Goal: Navigation & Orientation: Understand site structure

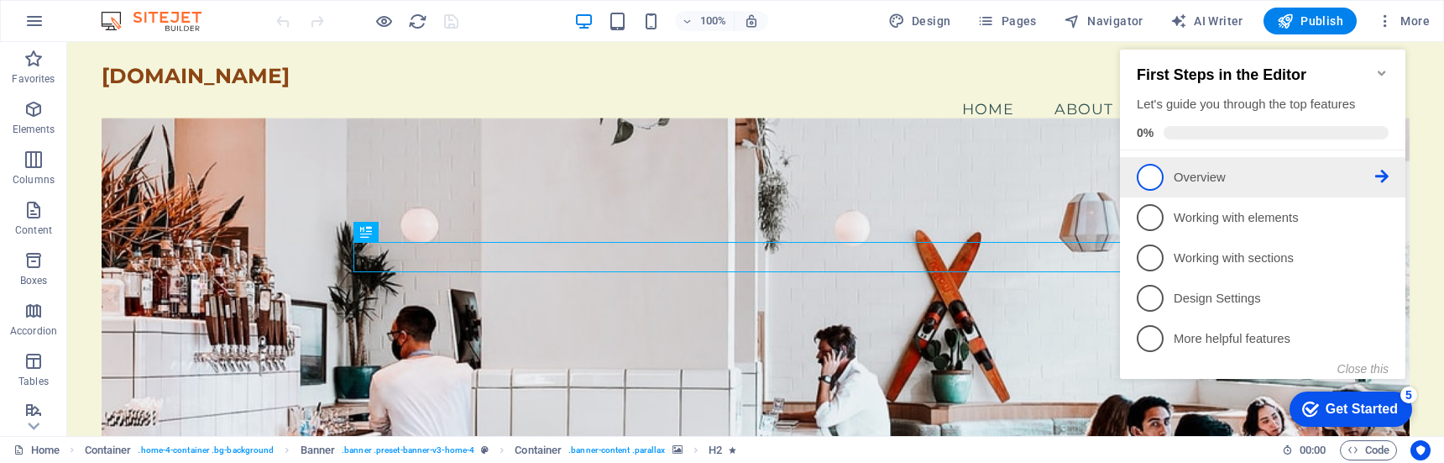
click at [1155, 172] on span "1" at bounding box center [1150, 177] width 27 height 27
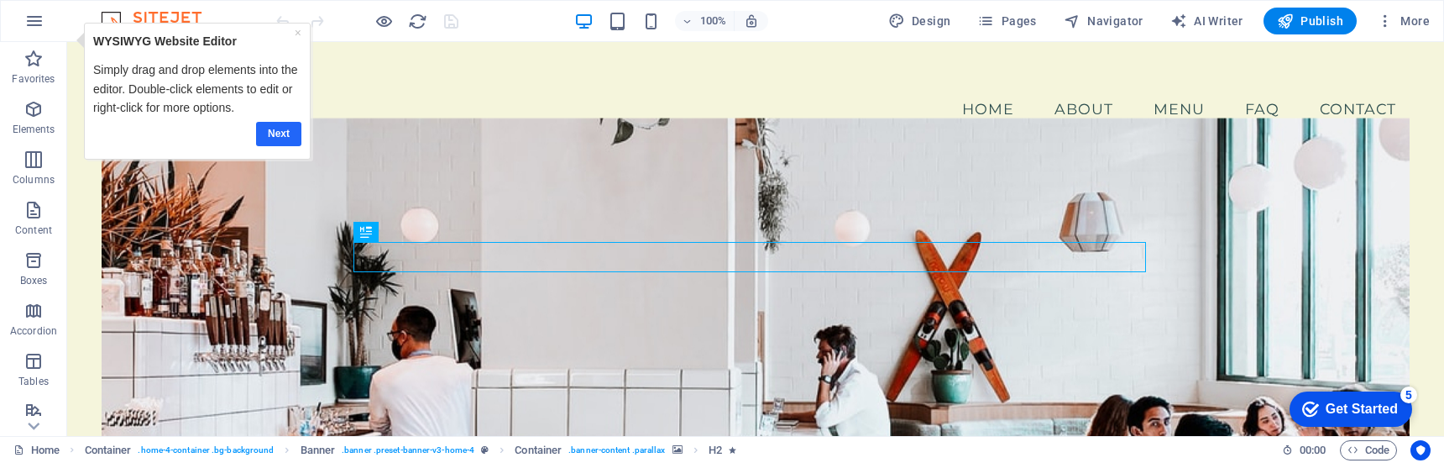
click at [288, 137] on link "Next" at bounding box center [278, 134] width 45 height 24
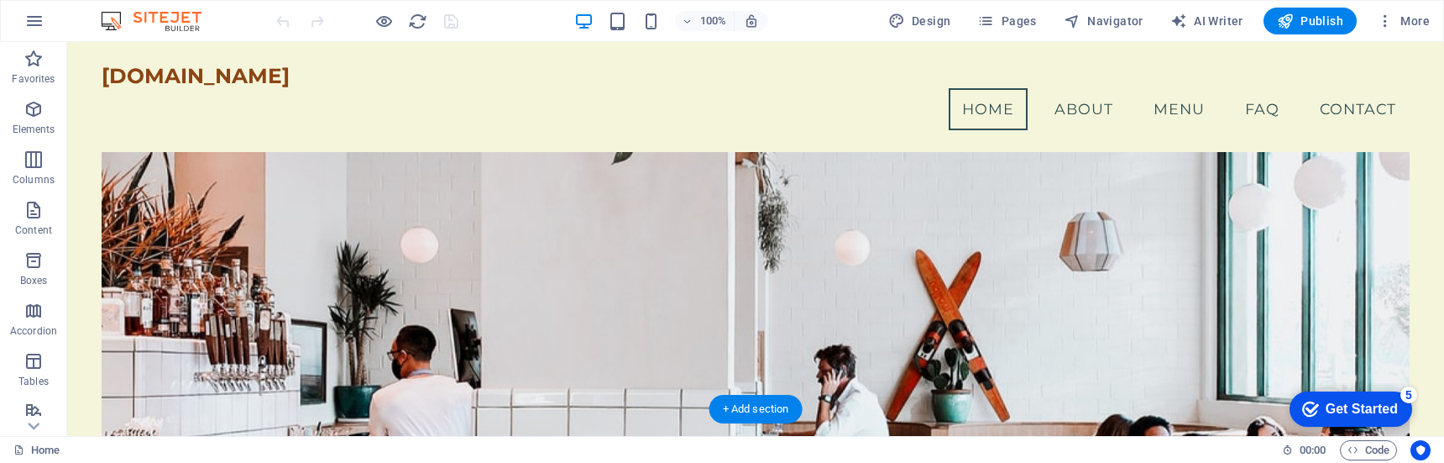
scroll to position [18, 0]
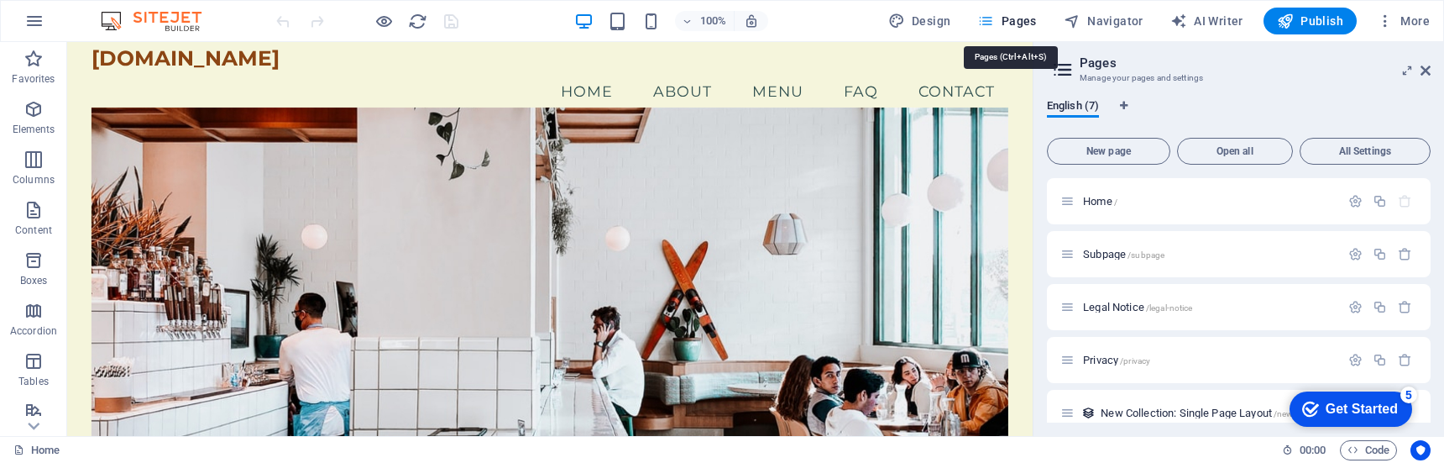
click at [1426, 65] on icon at bounding box center [1426, 70] width 10 height 13
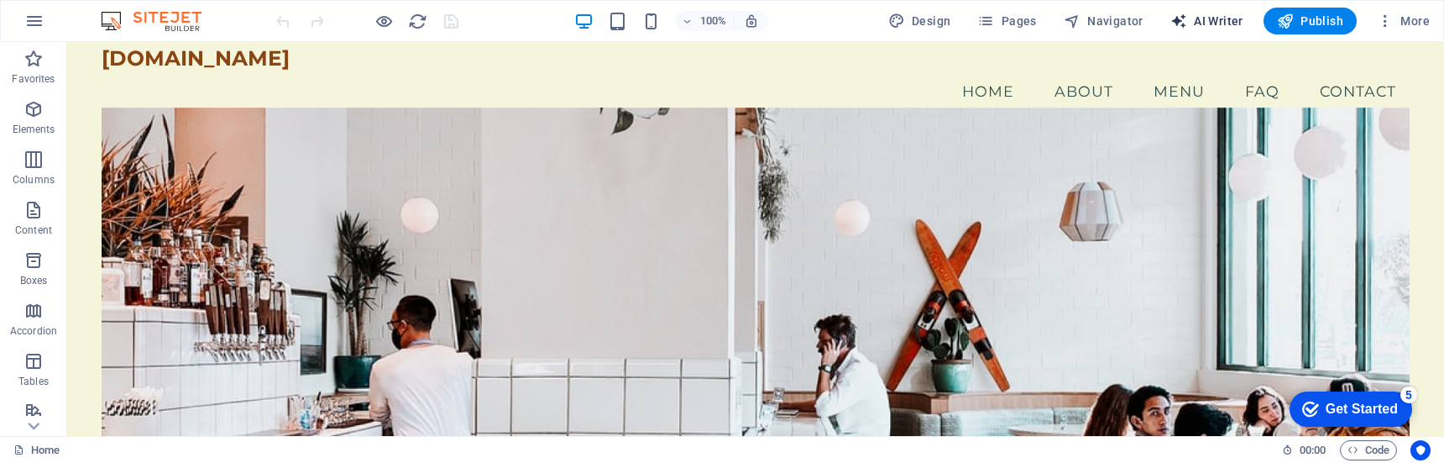
select select "English"
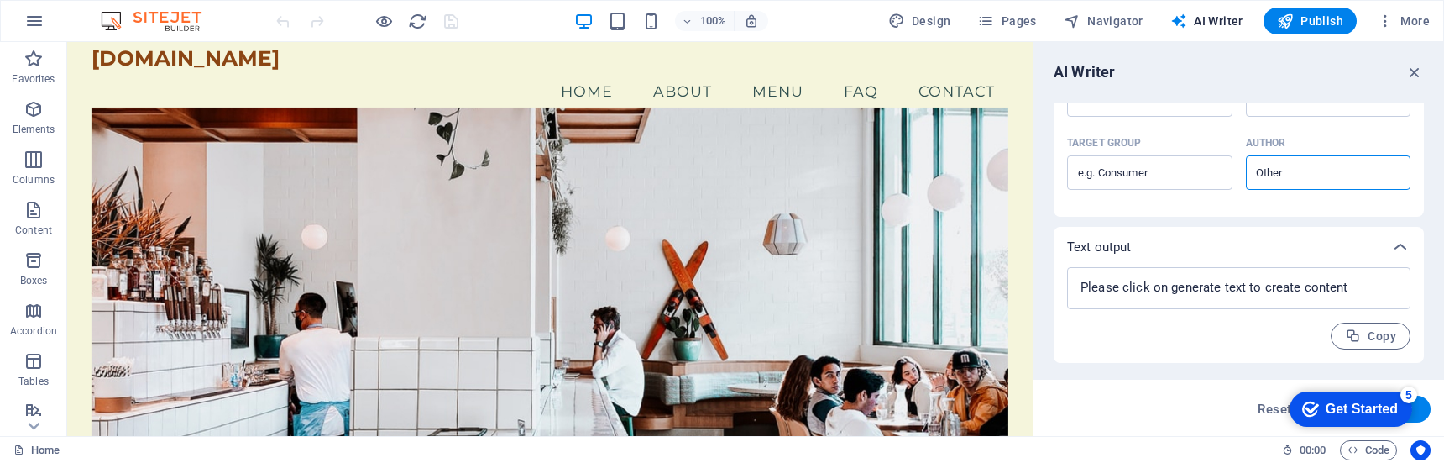
scroll to position [0, 0]
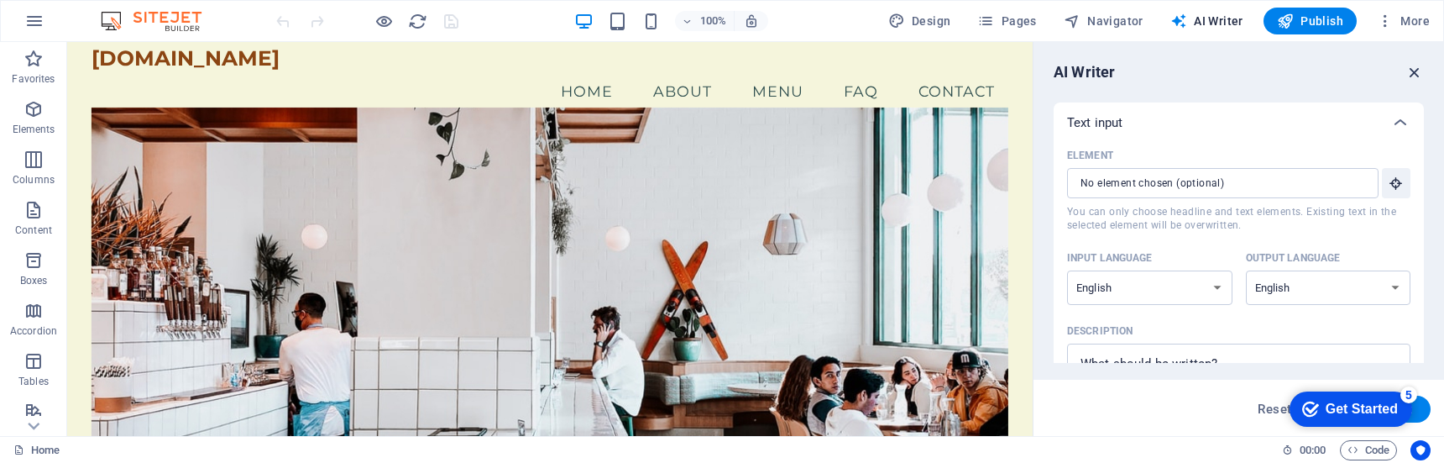
click at [1421, 67] on icon "button" at bounding box center [1414, 72] width 18 height 18
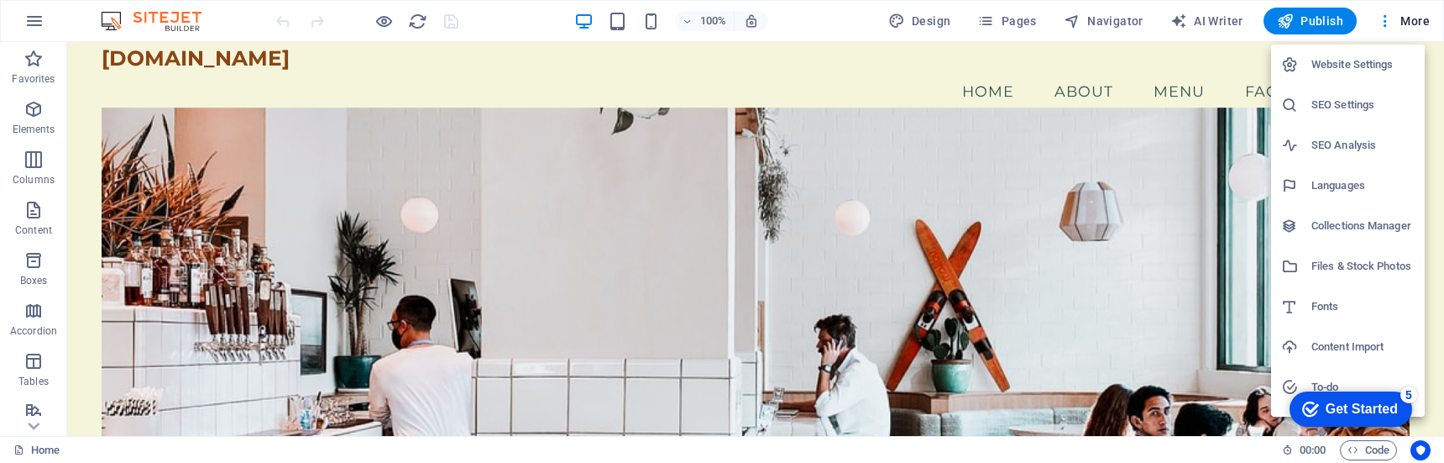
click at [825, 71] on div at bounding box center [722, 231] width 1444 height 463
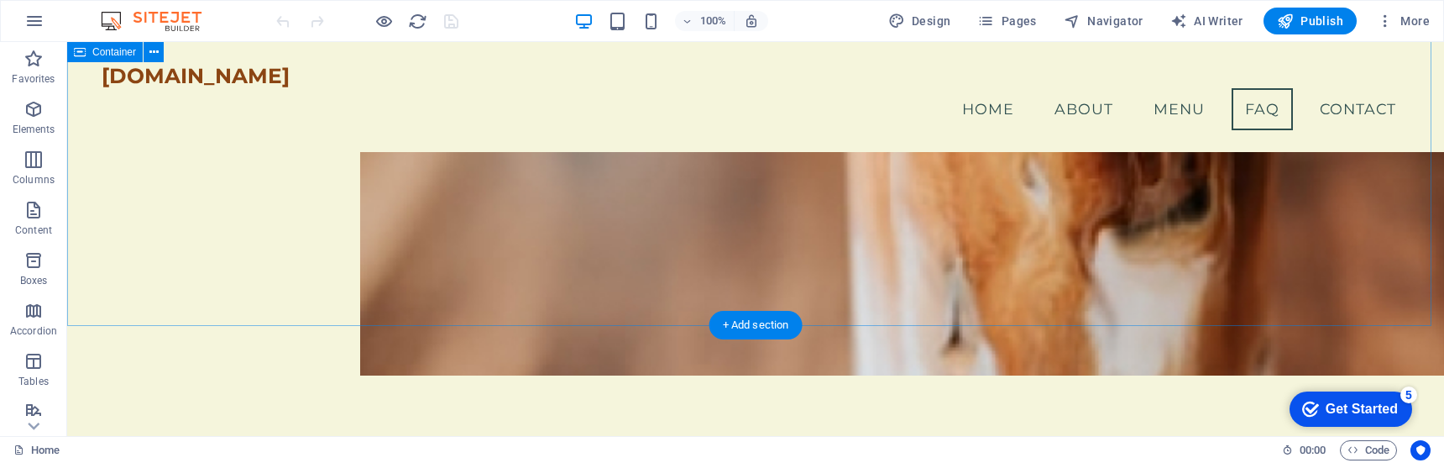
scroll to position [2284, 0]
